Goal: Find specific page/section: Find specific page/section

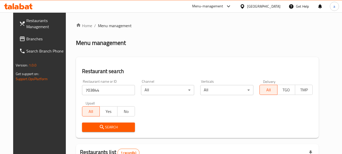
scroll to position [68, 0]
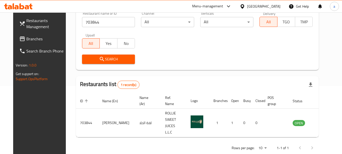
click at [26, 38] on span "Branches" at bounding box center [46, 39] width 40 height 6
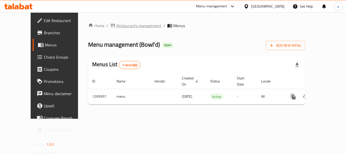
click at [125, 25] on span "Restaurants management" at bounding box center [138, 26] width 45 height 6
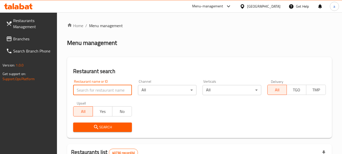
click at [103, 89] on input "search" at bounding box center [102, 90] width 59 height 10
paste input "688678"
type input "688678"
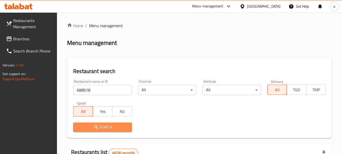
click at [120, 127] on span "Search" at bounding box center [102, 127] width 50 height 6
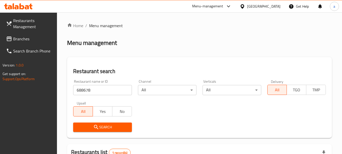
scroll to position [72, 0]
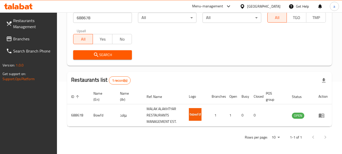
click at [254, 5] on div "United Arab Emirates" at bounding box center [263, 7] width 33 height 6
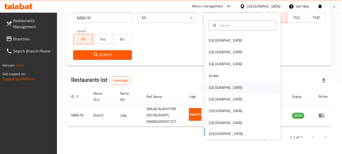
click at [219, 87] on div "Kuwait" at bounding box center [226, 88] width 42 height 12
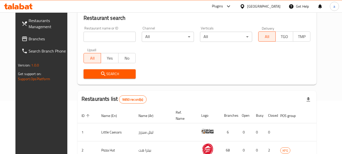
scroll to position [72, 0]
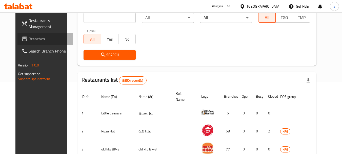
click at [29, 39] on span "Branches" at bounding box center [49, 39] width 40 height 6
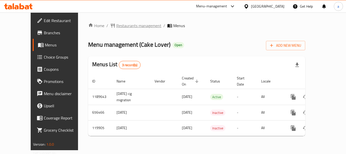
click at [117, 26] on span "Restaurants management" at bounding box center [138, 26] width 45 height 6
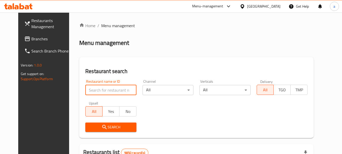
click at [95, 91] on input "search" at bounding box center [110, 90] width 51 height 10
paste input "606626"
type input "606626"
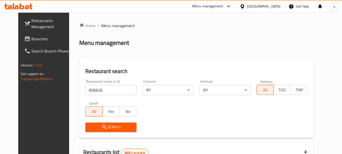
click at [107, 127] on span "Search" at bounding box center [110, 127] width 43 height 6
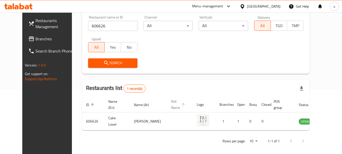
scroll to position [68, 0]
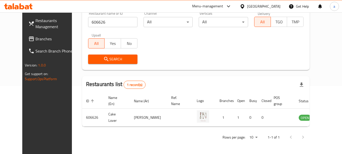
click at [274, 7] on div "Kuwait" at bounding box center [263, 7] width 33 height 6
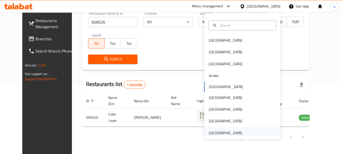
click at [209, 130] on div "United Arab Emirates" at bounding box center [225, 133] width 33 height 6
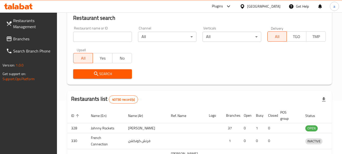
scroll to position [68, 0]
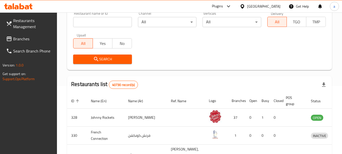
click at [26, 39] on span "Branches" at bounding box center [33, 39] width 40 height 6
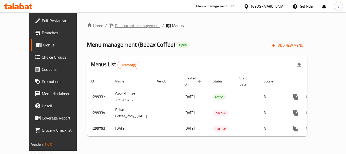
click at [115, 23] on span "Restaurants management" at bounding box center [137, 26] width 45 height 6
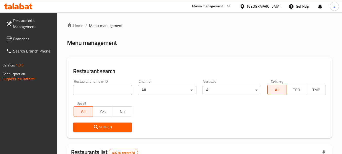
click at [93, 84] on div "Restaurant name or ID Restaurant name or ID" at bounding box center [102, 87] width 59 height 15
click at [94, 87] on input "search" at bounding box center [102, 90] width 59 height 10
paste input "701094"
type input "701094"
click at [122, 125] on span "Search" at bounding box center [102, 127] width 50 height 6
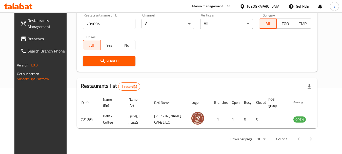
scroll to position [68, 0]
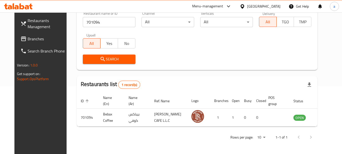
click at [254, 5] on div "United Arab Emirates" at bounding box center [263, 7] width 33 height 6
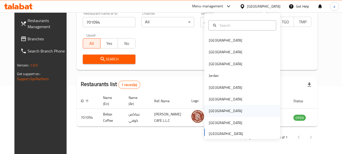
click at [220, 110] on div "[GEOGRAPHIC_DATA]" at bounding box center [242, 111] width 76 height 12
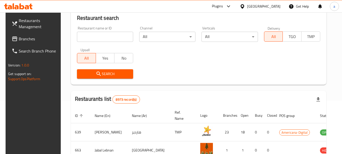
scroll to position [68, 0]
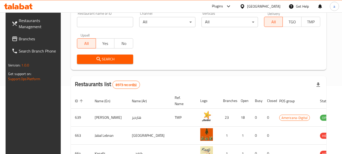
click at [29, 40] on span "Branches" at bounding box center [39, 39] width 40 height 6
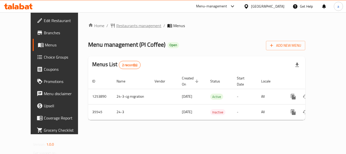
click at [121, 25] on span "Restaurants management" at bounding box center [138, 26] width 45 height 6
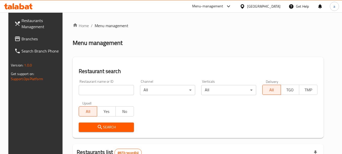
click at [113, 89] on input "search" at bounding box center [106, 90] width 55 height 10
paste input "18351"
type input "18351"
click at [120, 124] on span "Search" at bounding box center [106, 127] width 47 height 6
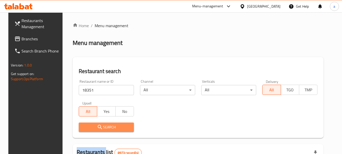
click at [120, 124] on div at bounding box center [171, 77] width 342 height 154
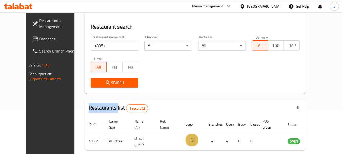
scroll to position [68, 0]
